Goal: Information Seeking & Learning: Learn about a topic

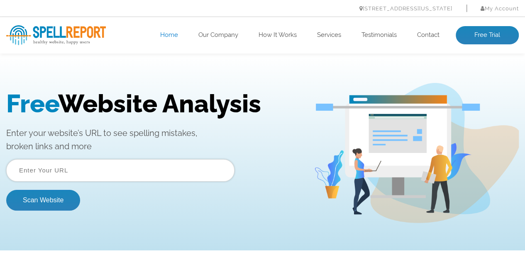
click at [112, 168] on input "text" at bounding box center [120, 170] width 228 height 22
type input "https://myhistory.co.ke"
click at [115, 125] on div "Free Website Analysis Enter your website’s URL to see spelling mistakes, broken…" at bounding box center [159, 153] width 307 height 128
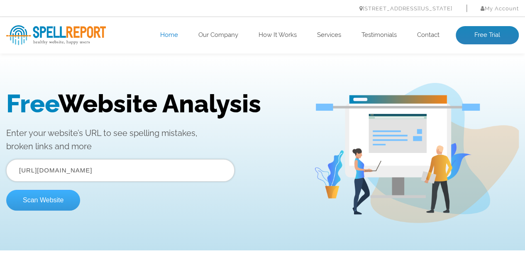
click at [48, 195] on button "Scan Website" at bounding box center [43, 200] width 74 height 21
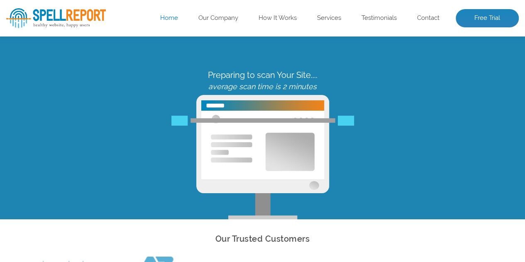
scroll to position [31, 0]
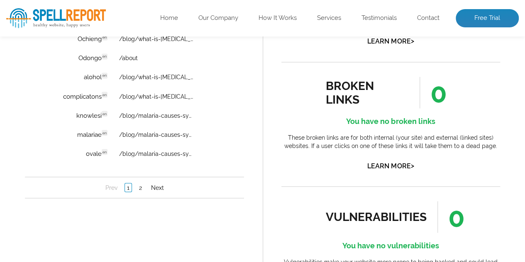
scroll to position [701, 0]
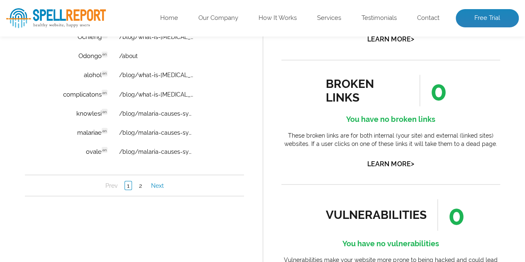
click at [158, 189] on link "Next" at bounding box center [157, 186] width 17 height 8
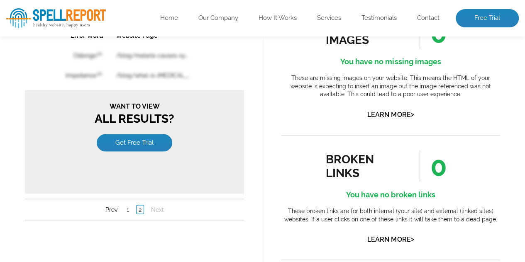
scroll to position [626, 0]
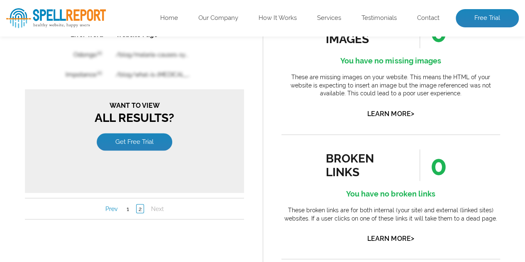
click at [112, 205] on link "Prev" at bounding box center [111, 208] width 16 height 8
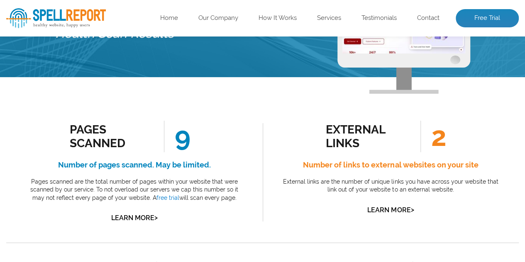
scroll to position [0, 0]
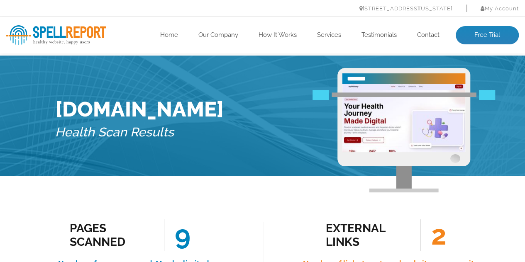
click at [66, 32] on img at bounding box center [56, 35] width 100 height 20
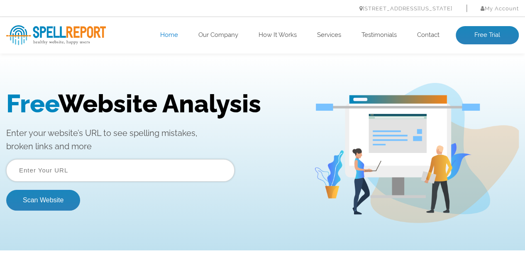
click at [79, 178] on input "text" at bounding box center [120, 170] width 228 height 22
type input "pledgedrive.com"
click at [6, 190] on button "Scan Website" at bounding box center [43, 200] width 74 height 21
click at [224, 39] on link "Our Company" at bounding box center [218, 35] width 40 height 8
click at [331, 37] on link "Services" at bounding box center [329, 35] width 24 height 8
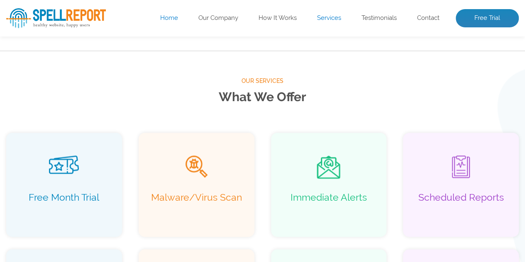
scroll to position [534, 0]
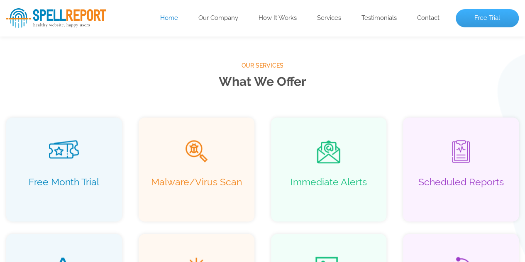
click at [481, 16] on link "Free Trial" at bounding box center [486, 18] width 63 height 18
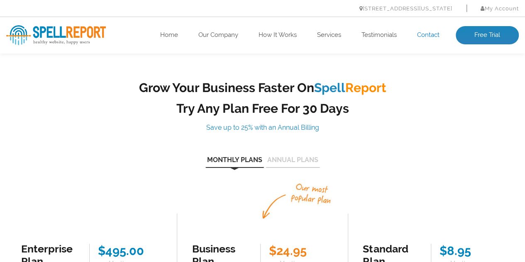
click at [430, 37] on link "Contact" at bounding box center [428, 35] width 22 height 8
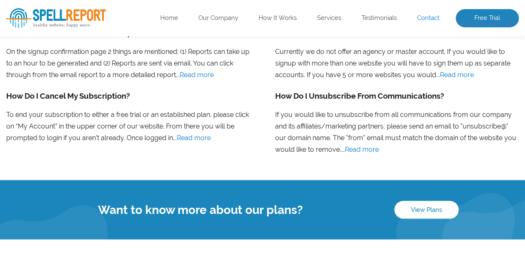
scroll to position [758, 0]
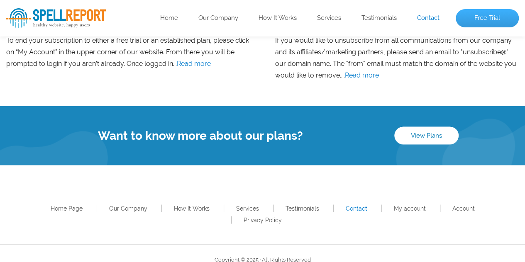
click at [473, 16] on link "Free Trial" at bounding box center [486, 18] width 63 height 18
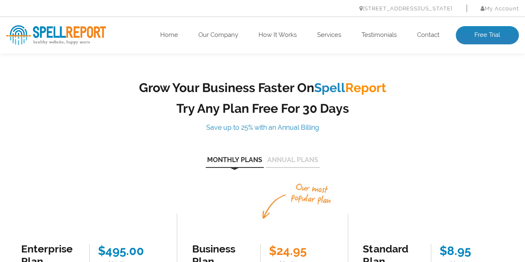
click at [297, 161] on button "Annual Plans" at bounding box center [292, 162] width 54 height 11
